Goal: Task Accomplishment & Management: Manage account settings

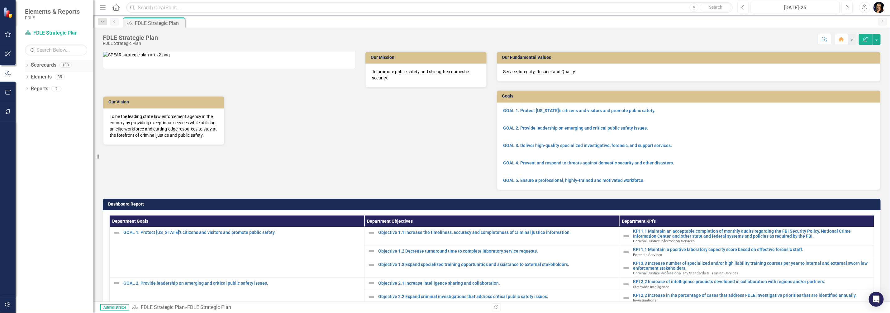
click at [26, 65] on icon "Dropdown" at bounding box center [27, 65] width 4 height 3
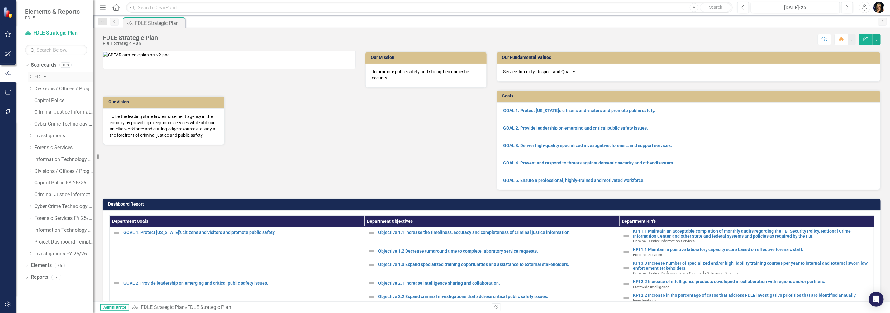
click at [31, 79] on div "Dropdown" at bounding box center [30, 76] width 5 height 5
click at [49, 89] on link "Commissioner's Initiative Team Project Dashboard" at bounding box center [66, 88] width 53 height 7
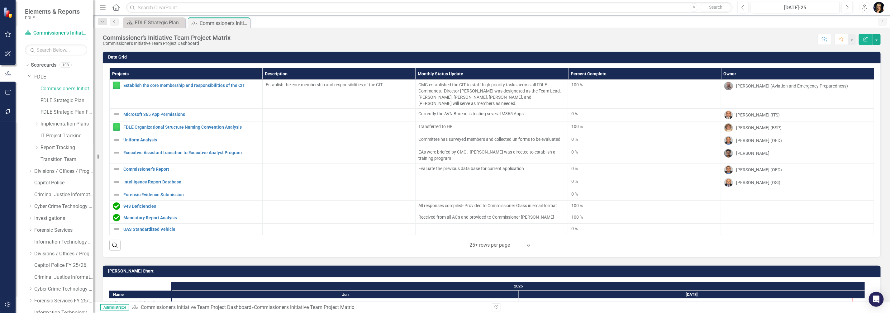
click at [526, 243] on icon "Expand" at bounding box center [528, 245] width 6 height 5
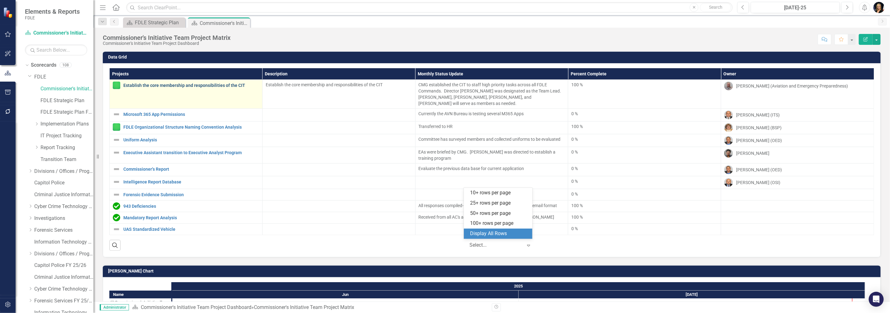
click at [137, 87] on link "Establish the core membership and responsibilities of the CIT" at bounding box center [191, 85] width 136 height 5
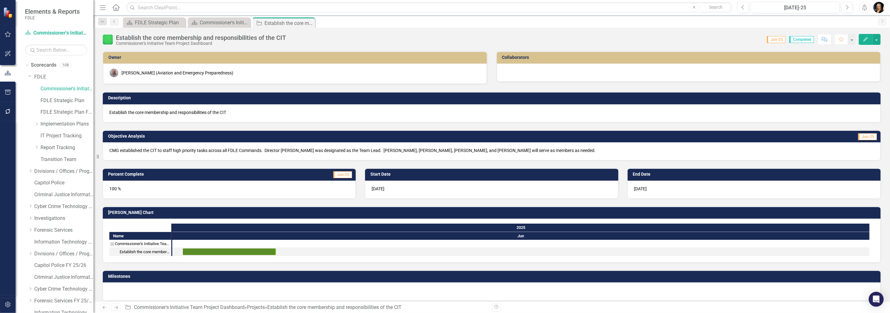
scroll to position [4, 0]
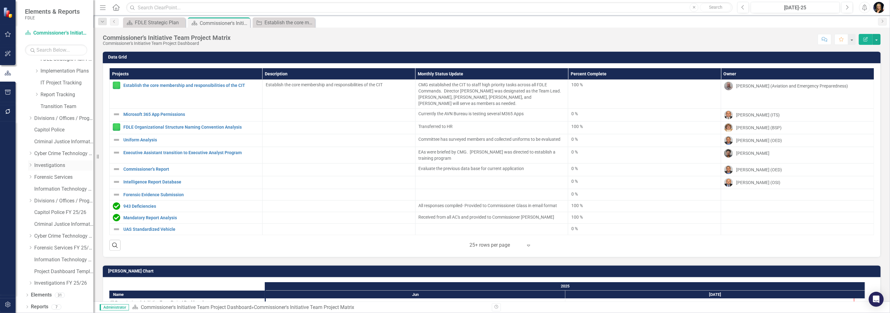
scroll to position [53, 0]
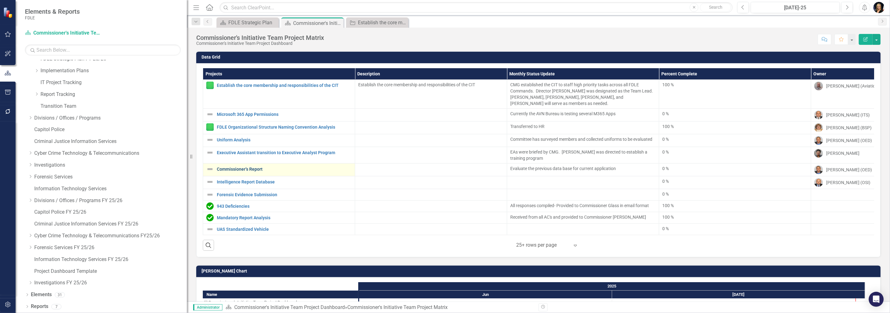
drag, startPoint x: 96, startPoint y: 157, endPoint x: 245, endPoint y: 170, distance: 149.7
click at [245, 170] on div "Elements & Reports FDLE Scorecard Commissioner's Initiative Team Project Dashbo…" at bounding box center [445, 156] width 890 height 313
click at [30, 200] on icon "Dropdown" at bounding box center [30, 200] width 5 height 4
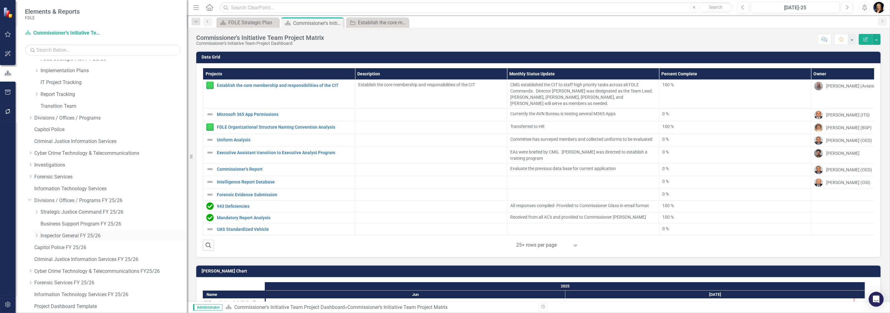
click at [36, 235] on icon "Dropdown" at bounding box center [36, 236] width 5 height 4
click at [59, 246] on link "Accountability" at bounding box center [117, 247] width 140 height 7
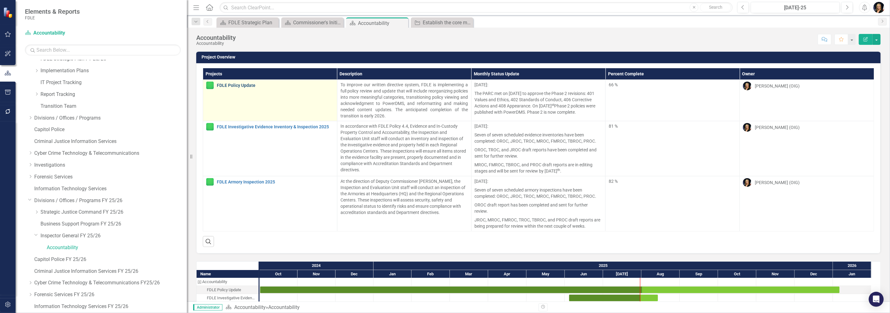
click at [236, 86] on link "FDLE Policy Update" at bounding box center [275, 85] width 117 height 5
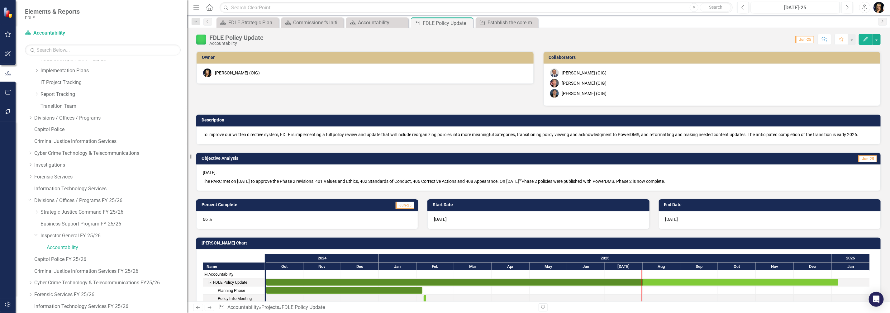
checkbox input "true"
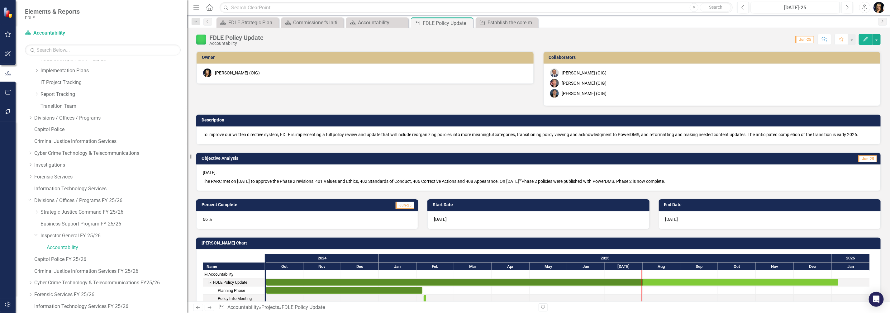
checkbox input "true"
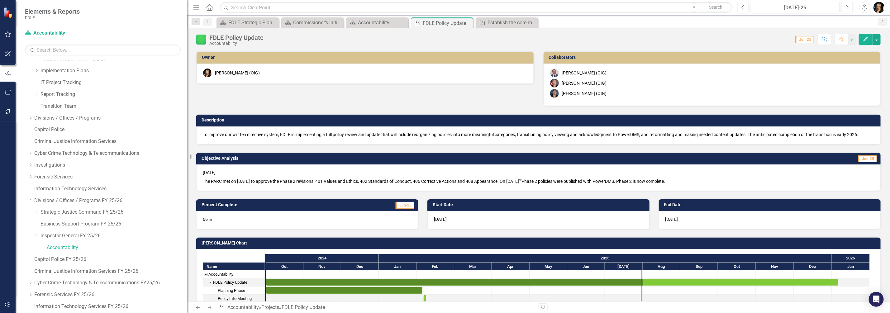
checkbox input "true"
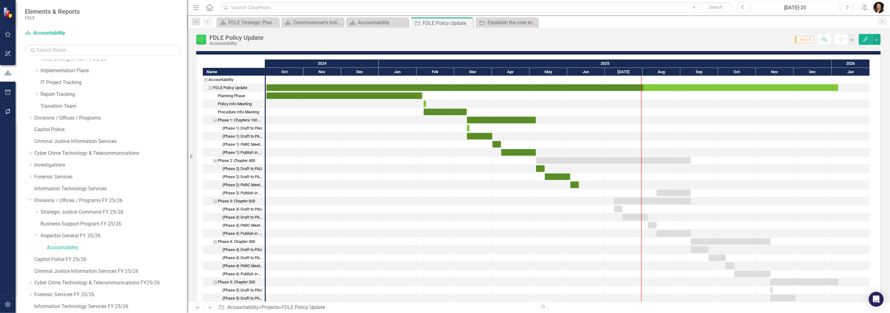
scroll to position [117, 0]
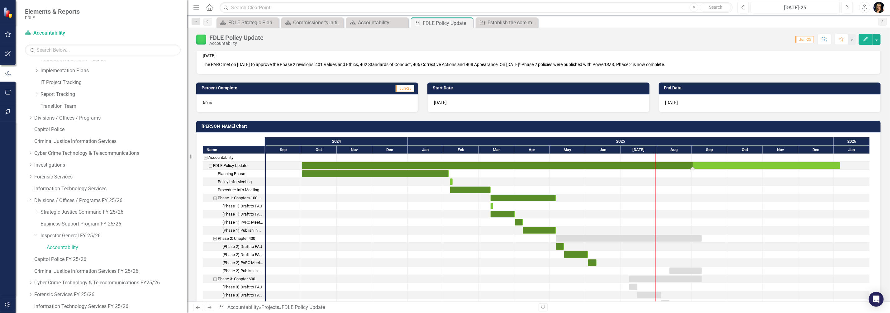
drag, startPoint x: 642, startPoint y: 167, endPoint x: 675, endPoint y: 164, distance: 32.8
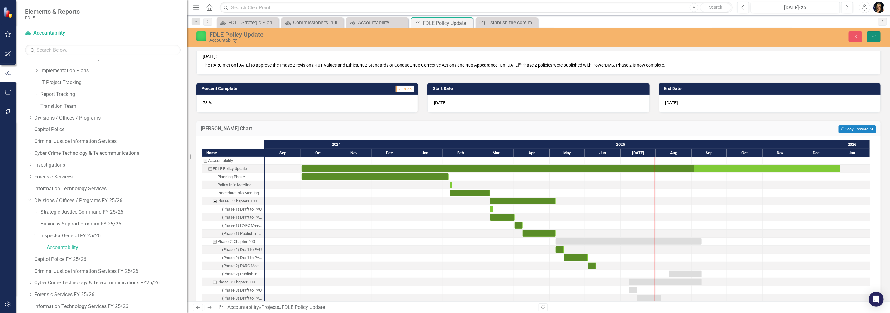
click at [872, 35] on icon "Save" at bounding box center [874, 36] width 6 height 4
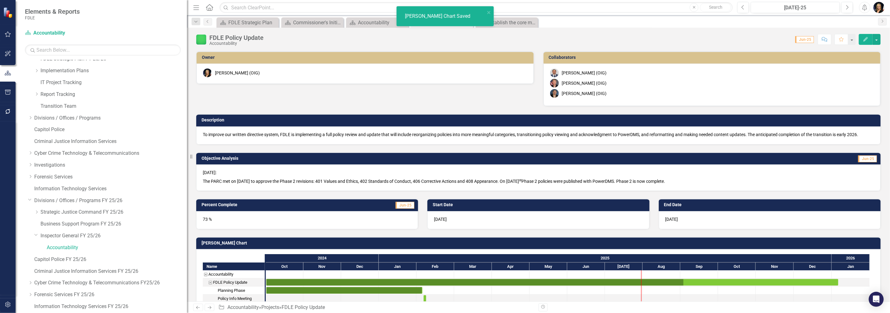
checkbox input "false"
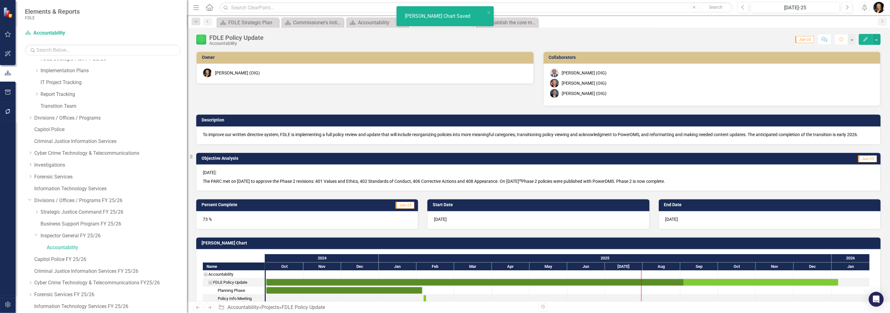
checkbox input "false"
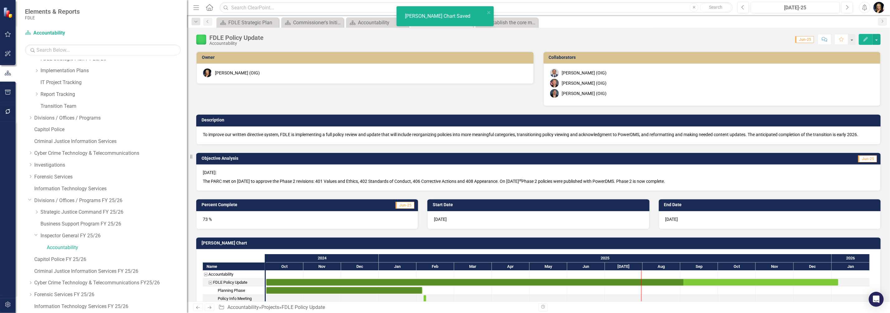
checkbox input "false"
checkbox input "true"
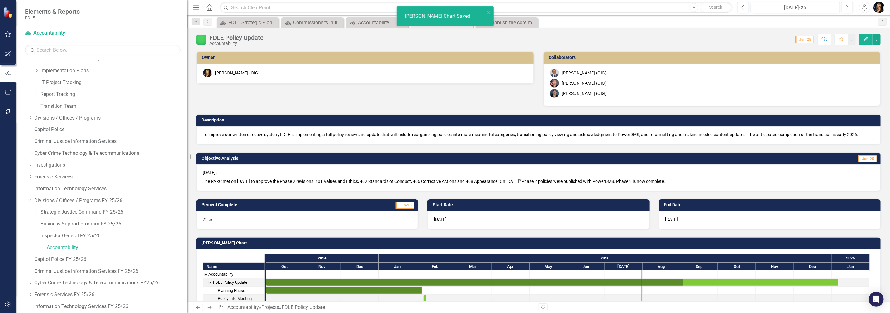
checkbox input "true"
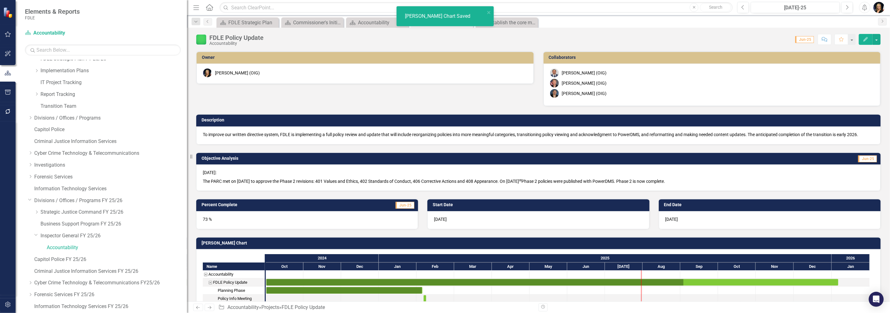
checkbox input "true"
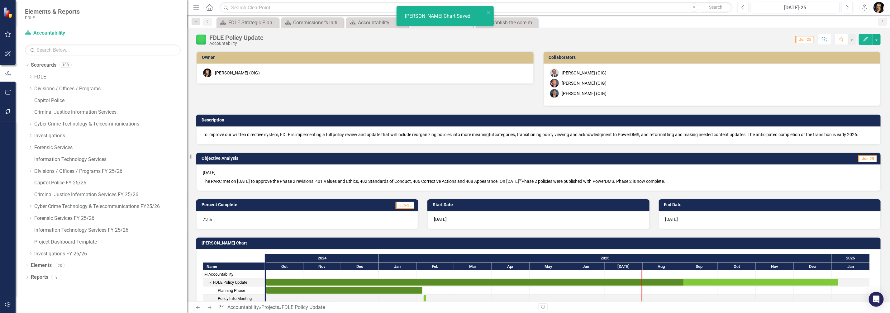
scroll to position [78, 0]
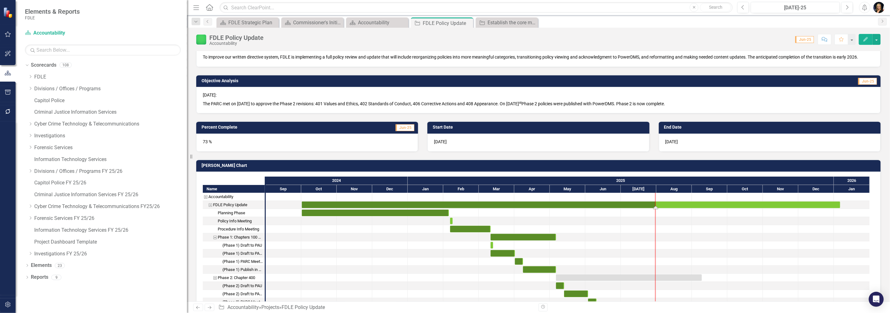
drag, startPoint x: 659, startPoint y: 206, endPoint x: 656, endPoint y: 208, distance: 3.6
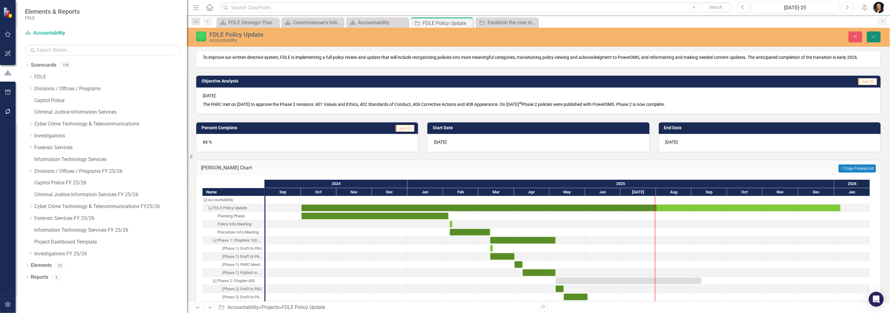
click at [874, 36] on icon "Save" at bounding box center [874, 36] width 6 height 4
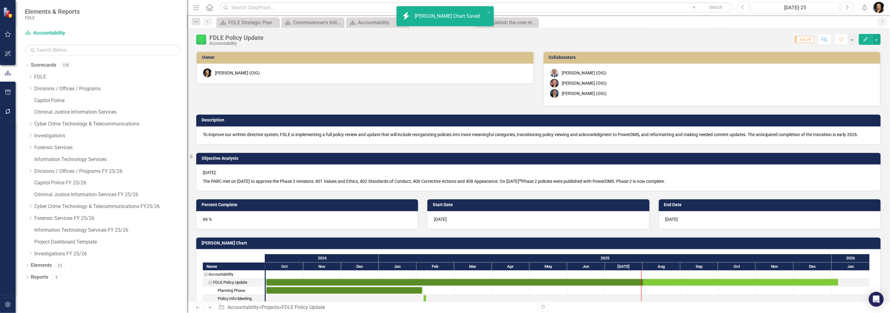
checkbox input "false"
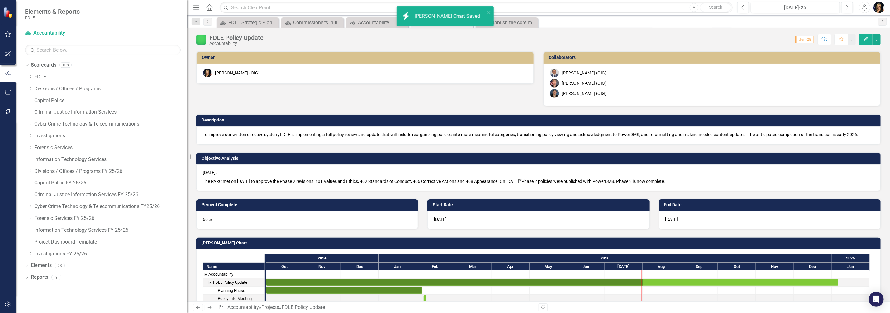
checkbox input "false"
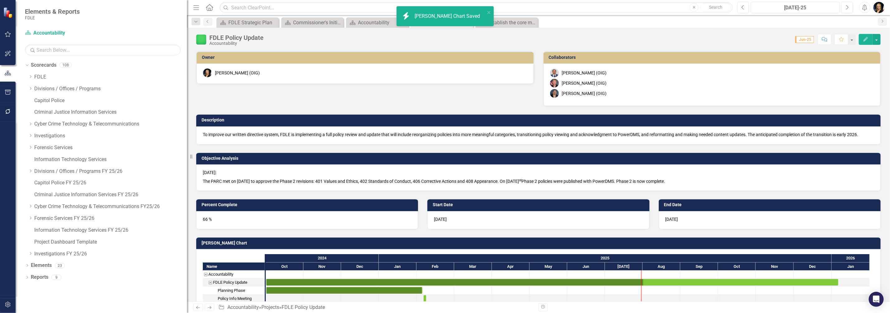
checkbox input "false"
checkbox input "true"
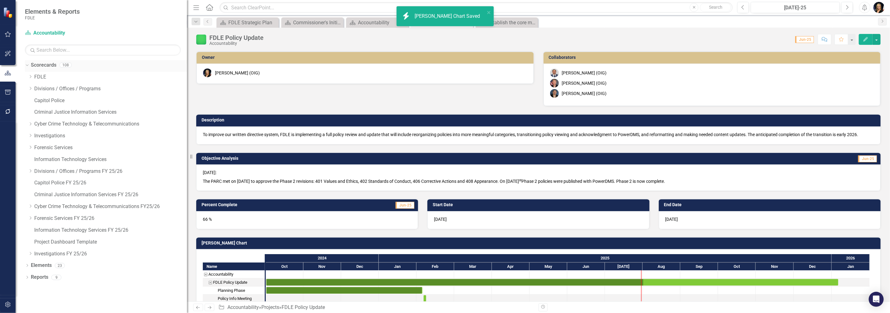
checkbox input "true"
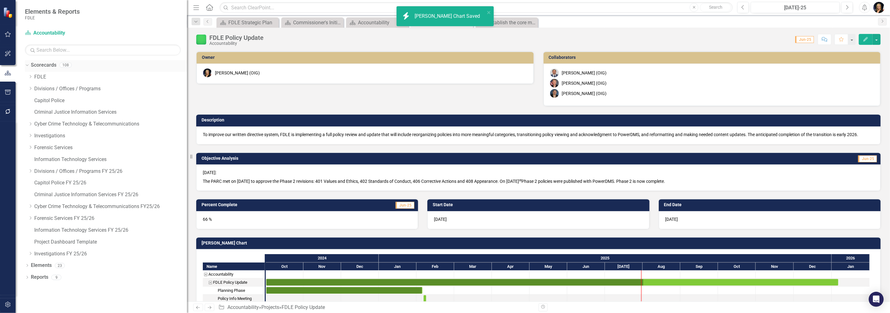
checkbox input "true"
click at [31, 78] on icon "Dropdown" at bounding box center [30, 77] width 5 height 4
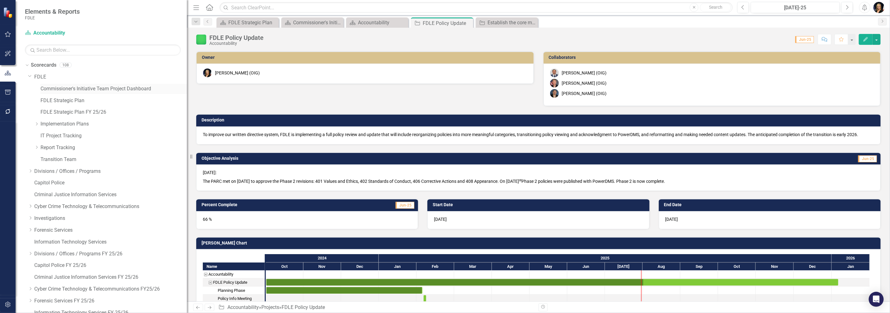
click at [60, 89] on link "Commissioner's Initiative Team Project Dashboard" at bounding box center [113, 88] width 146 height 7
